Goal: Find specific page/section

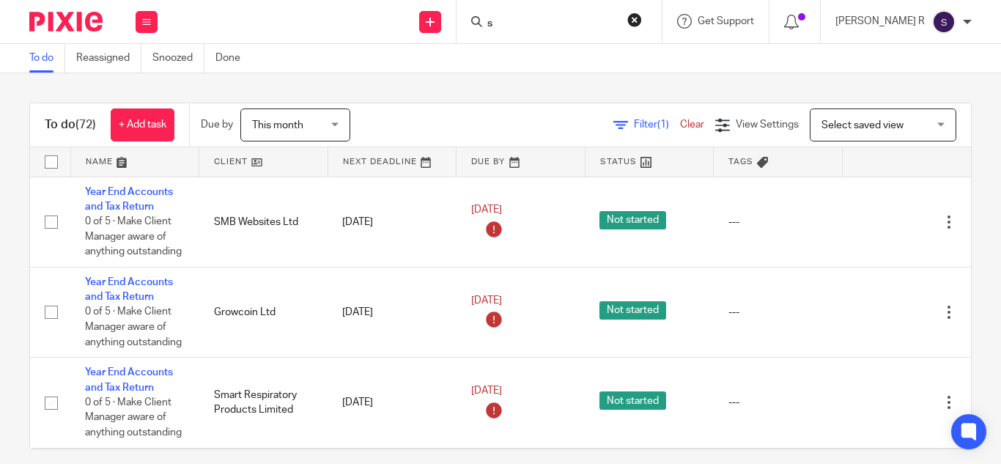
click at [551, 23] on input "s" at bounding box center [552, 24] width 132 height 13
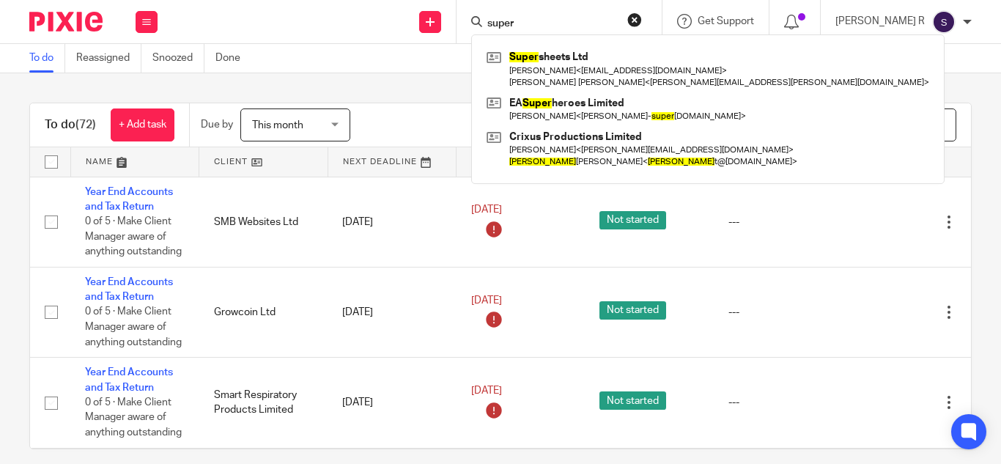
type input "super"
click at [338, 73] on div "To do (72) + Add task Due by This month This month [DATE] [DATE] This week Next…" at bounding box center [500, 268] width 1001 height 390
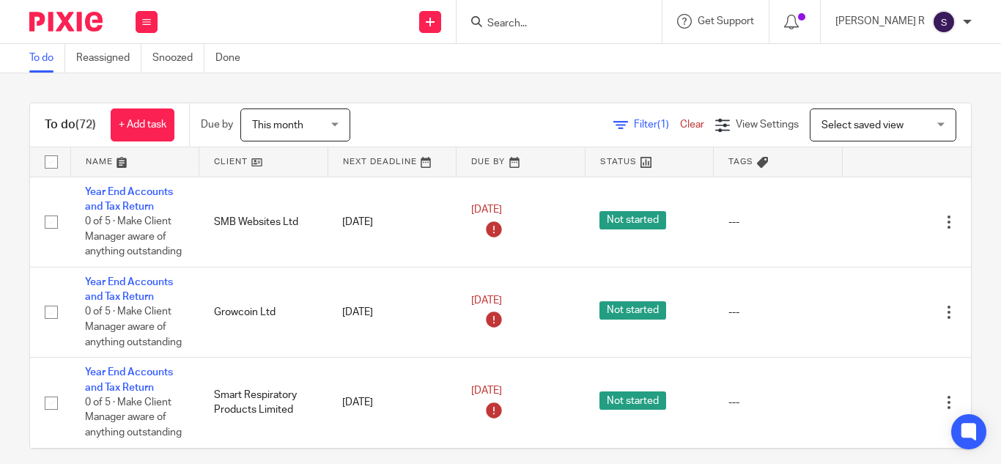
click at [555, 26] on input "Search" at bounding box center [552, 24] width 132 height 13
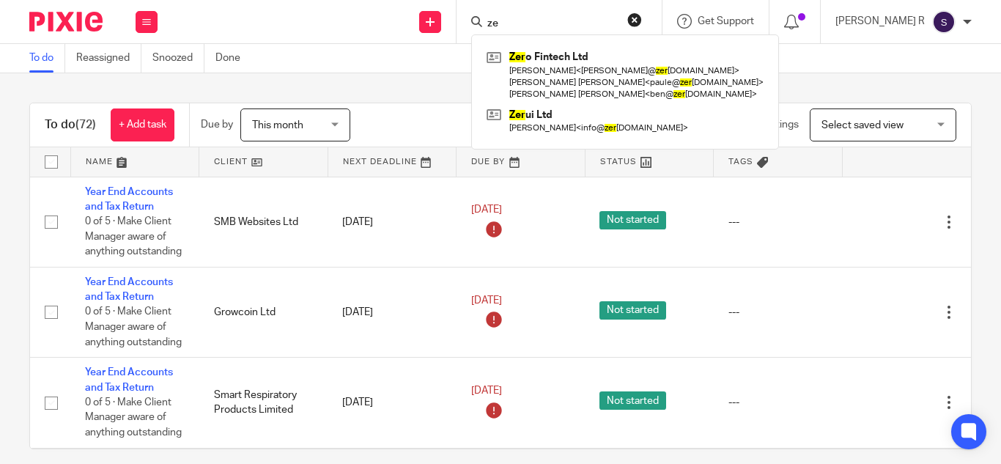
type input "z"
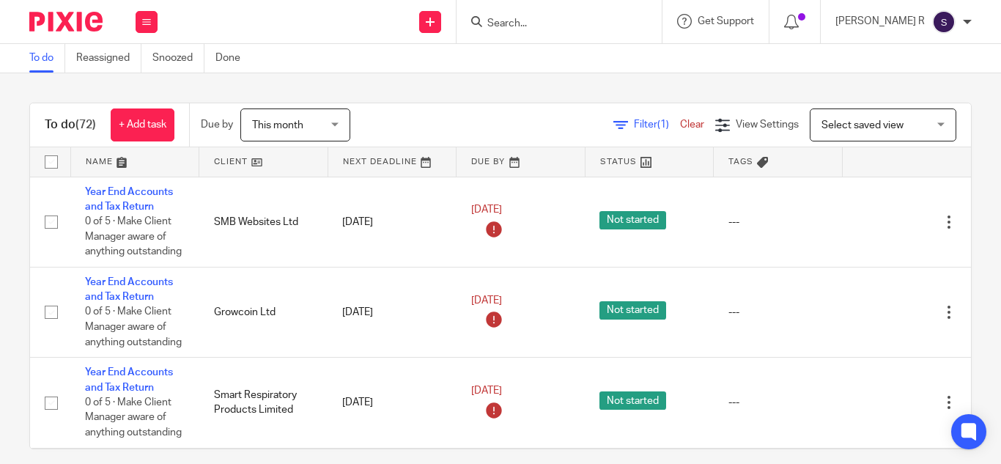
click at [534, 21] on input "Search" at bounding box center [552, 24] width 132 height 13
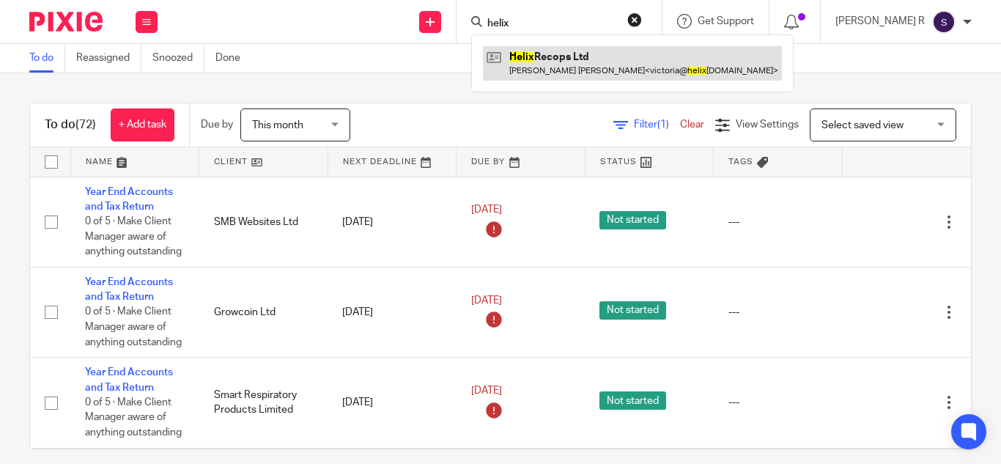
type input "helix"
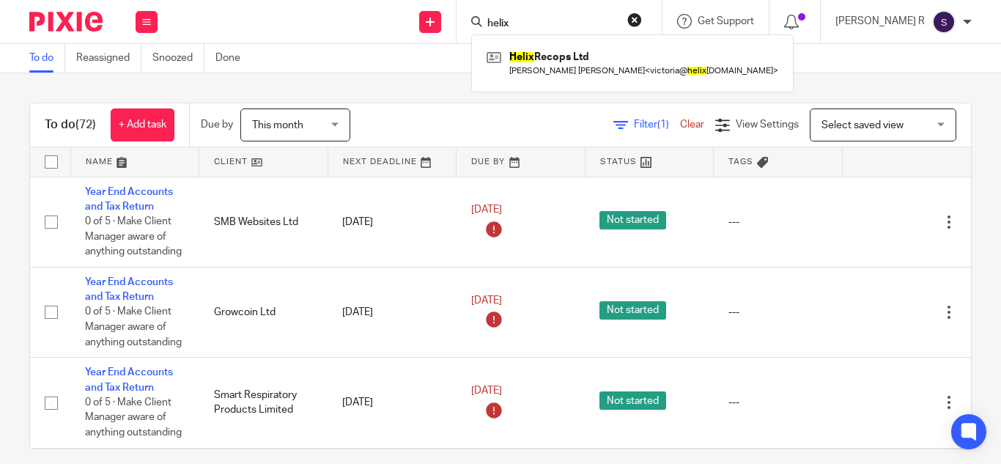
click at [445, 45] on div "To do Reassigned Snoozed Done" at bounding box center [500, 58] width 1001 height 29
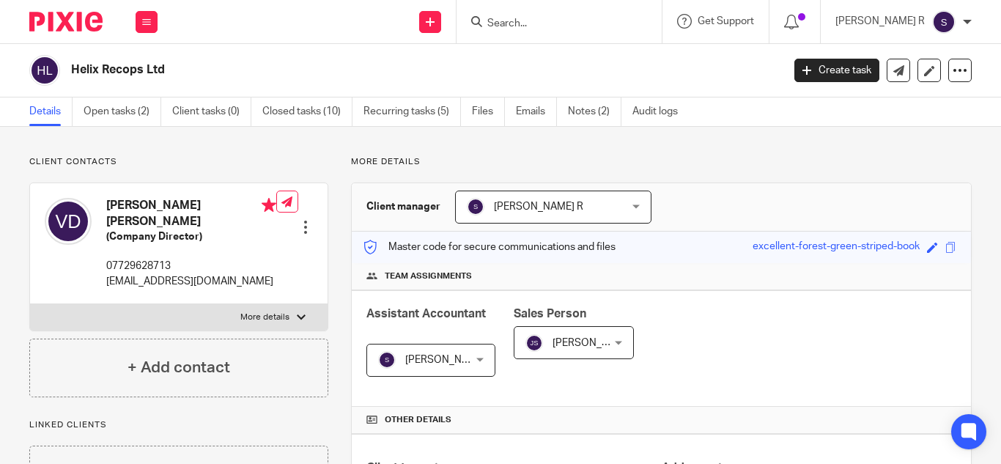
scroll to position [513, 0]
